Goal: Task Accomplishment & Management: Manage account settings

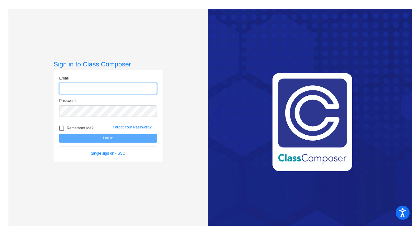
type input "[EMAIL_ADDRESS][DOMAIN_NAME]"
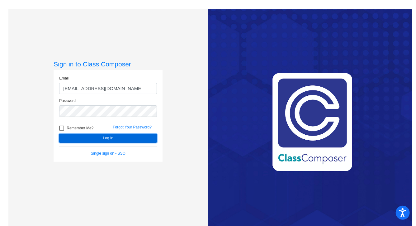
click at [111, 137] on button "Log In" at bounding box center [108, 138] width 98 height 9
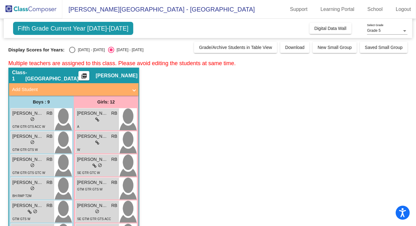
click at [74, 47] on div "Select an option" at bounding box center [72, 50] width 6 height 6
click at [72, 53] on input "[DATE] - [DATE]" at bounding box center [72, 53] width 0 height 0
radio input "true"
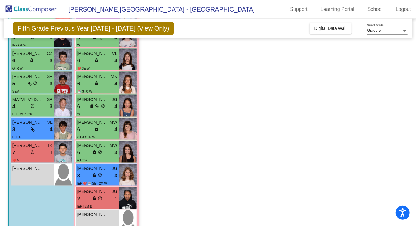
scroll to position [14, 0]
